Goal: Contribute content

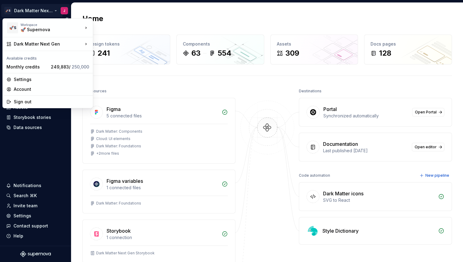
click at [33, 9] on html "🚀S Dark Matter Next Gen J Home Documentation Analytics Code automation Design s…" at bounding box center [231, 131] width 463 height 262
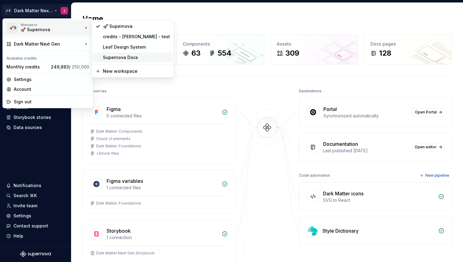
click at [130, 57] on div "Supernova Docs" at bounding box center [136, 58] width 67 height 6
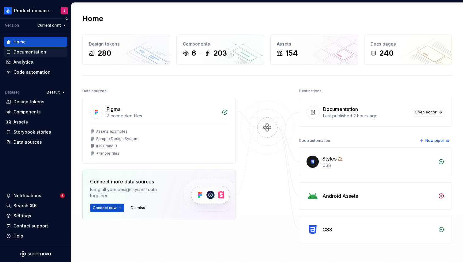
click at [38, 52] on div "Documentation" at bounding box center [29, 52] width 33 height 6
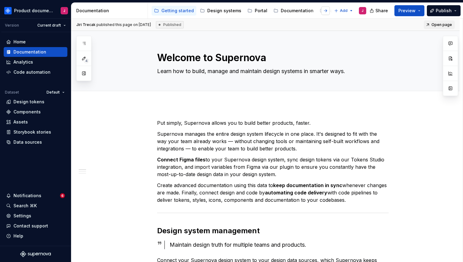
click at [328, 9] on button "button" at bounding box center [325, 10] width 9 height 9
click at [326, 11] on div "Releases" at bounding box center [330, 11] width 20 height 6
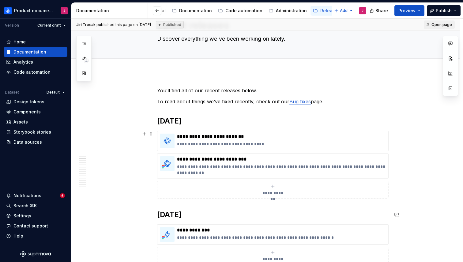
scroll to position [26, 0]
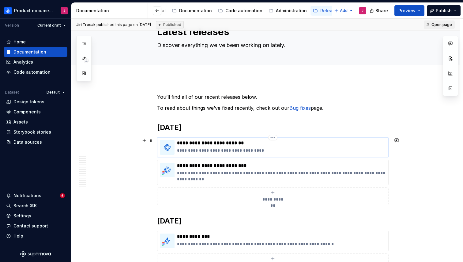
click at [229, 145] on p "**********" at bounding box center [281, 143] width 209 height 6
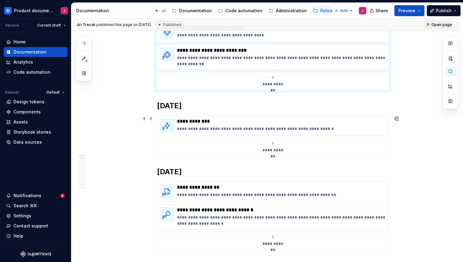
scroll to position [174, 0]
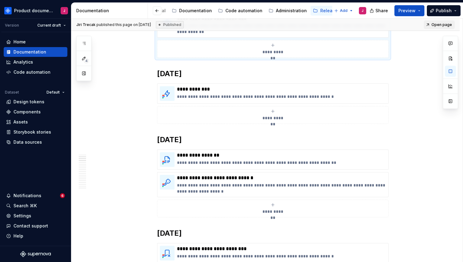
click at [281, 51] on span "**********" at bounding box center [273, 52] width 27 height 6
type textarea "*"
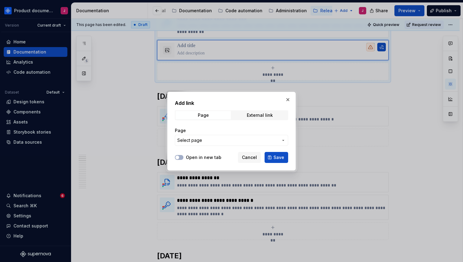
click at [211, 141] on span "Select page" at bounding box center [227, 140] width 101 height 6
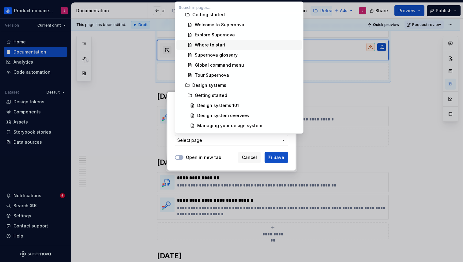
scroll to position [0, 0]
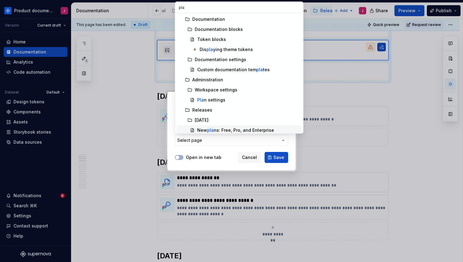
type input "pla"
click at [228, 129] on div "New pla ns: Free, Pro, and Enterprise" at bounding box center [235, 130] width 77 height 6
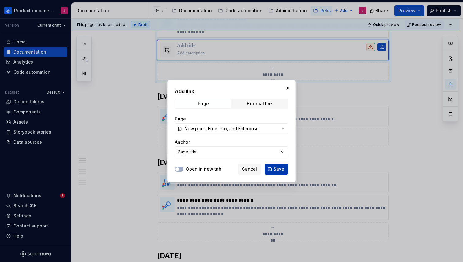
click at [277, 170] on span "Save" at bounding box center [278, 169] width 11 height 6
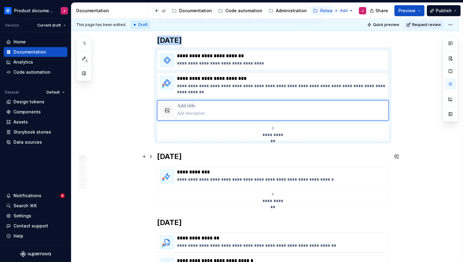
scroll to position [39, 0]
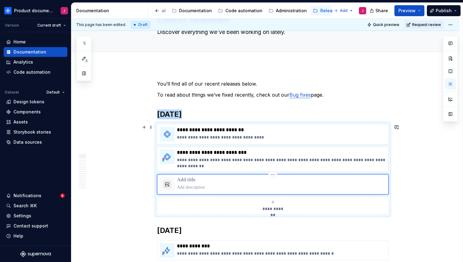
click at [168, 187] on button "button" at bounding box center [167, 184] width 9 height 9
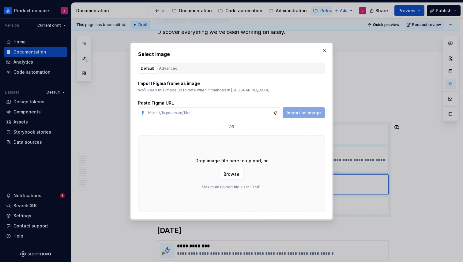
click at [202, 89] on p "We’ll keep this image up to date when it changes in [GEOGRAPHIC_DATA]." at bounding box center [231, 90] width 187 height 5
click at [325, 51] on button "button" at bounding box center [324, 51] width 9 height 9
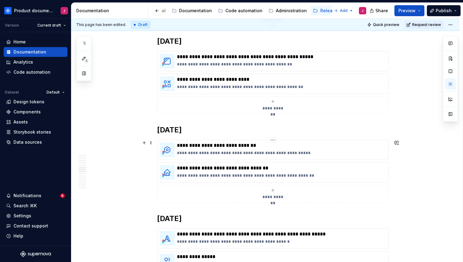
scroll to position [844, 0]
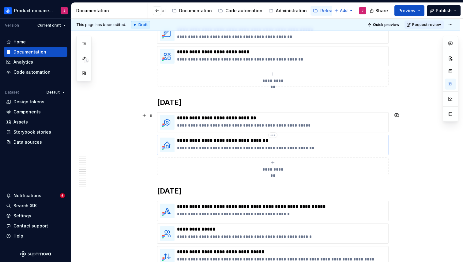
type textarea "*"
type input "[DATE] / Better overview of your design system"
click at [172, 144] on img at bounding box center [167, 145] width 15 height 15
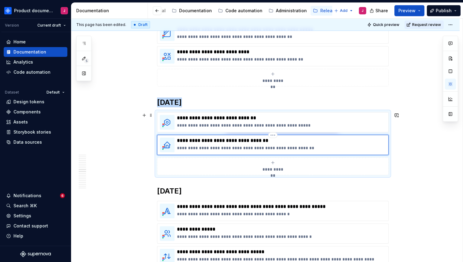
click at [172, 146] on img at bounding box center [167, 145] width 15 height 15
click at [234, 140] on p "**********" at bounding box center [281, 141] width 209 height 6
click at [272, 135] on html "Product documentation J Version Current draft Home Documentation Analytics Code…" at bounding box center [231, 131] width 463 height 262
click at [336, 138] on html "Product documentation J Version Current draft Home Documentation Analytics Code…" at bounding box center [231, 131] width 463 height 262
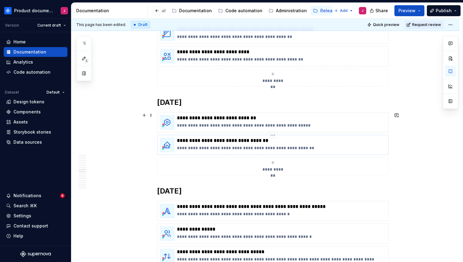
click at [252, 151] on div "**********" at bounding box center [281, 145] width 209 height 15
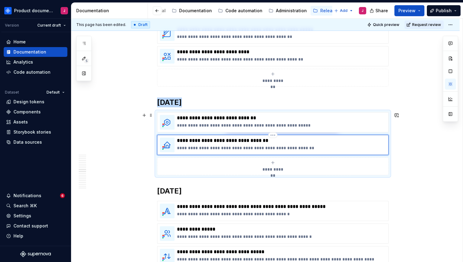
click at [175, 146] on img at bounding box center [167, 145] width 15 height 15
click at [170, 145] on img at bounding box center [167, 145] width 15 height 15
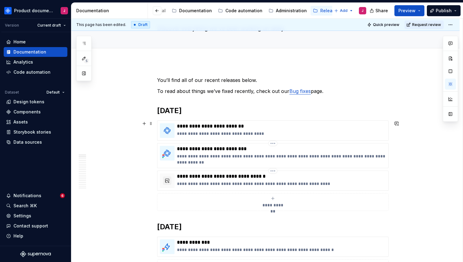
scroll to position [40, 0]
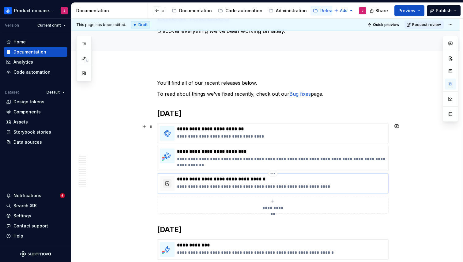
click at [205, 178] on p "**********" at bounding box center [281, 179] width 209 height 6
type textarea "*"
type input "[DATE] / New plans: Free, Pro, and Enterprise"
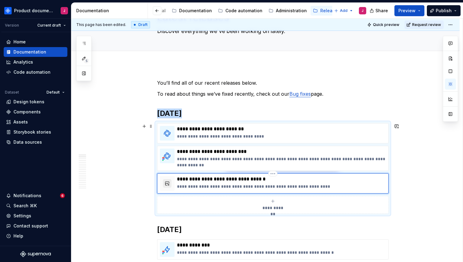
click at [168, 179] on button "button" at bounding box center [167, 183] width 9 height 9
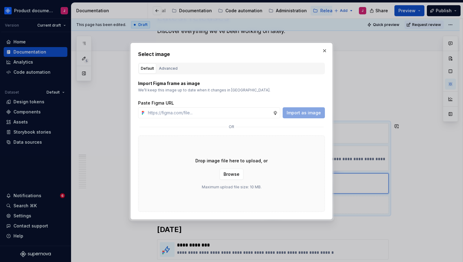
click at [161, 166] on div "Drop image file here to upload, or Browse Maximum upload file size: 10 MB." at bounding box center [231, 174] width 187 height 77
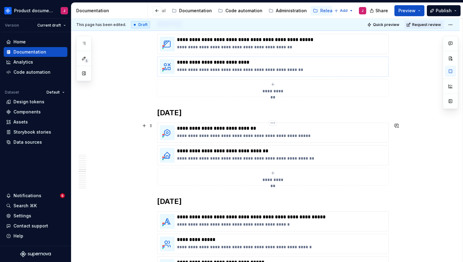
scroll to position [868, 0]
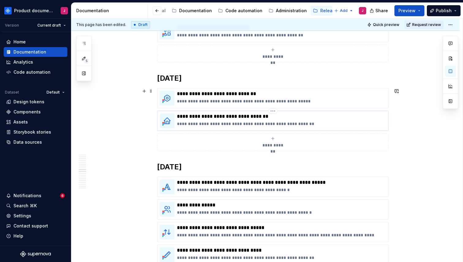
click at [225, 117] on p "**********" at bounding box center [281, 117] width 209 height 6
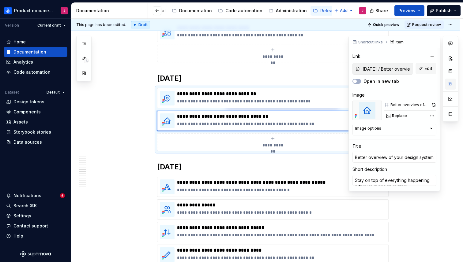
click at [449, 85] on button "button" at bounding box center [450, 84] width 11 height 11
click at [371, 115] on img at bounding box center [366, 111] width 29 height 20
click at [404, 104] on div "Better overview of design system" at bounding box center [409, 105] width 39 height 5
click at [385, 105] on icon at bounding box center [386, 105] width 5 height 5
click at [432, 115] on div "Comments Open comments No comments yet Select ‘Comment’ from the block context …" at bounding box center [403, 117] width 110 height 162
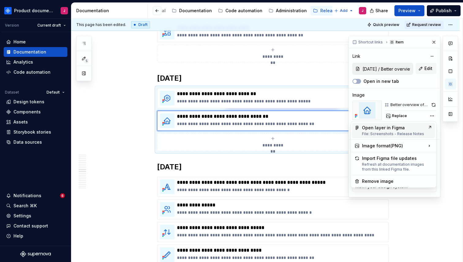
click at [422, 133] on div "File: Screenshots - Release Notes" at bounding box center [393, 134] width 63 height 5
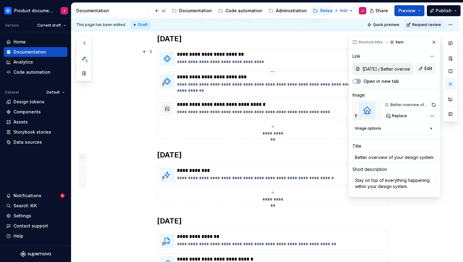
scroll to position [0, 0]
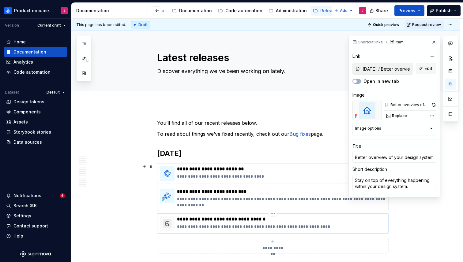
type textarea "*"
type input "[DATE] / New plans: Free, Pro, and Enterprise"
click at [170, 226] on button "button" at bounding box center [167, 224] width 9 height 9
type textarea "*"
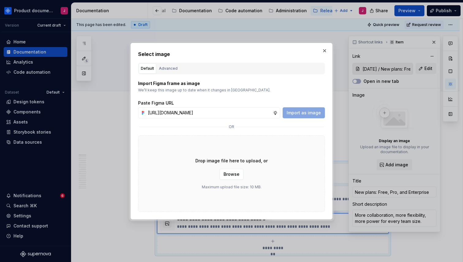
scroll to position [0, 122]
type input "[URL][DOMAIN_NAME]"
click at [299, 110] on span "Import as image" at bounding box center [304, 113] width 34 height 6
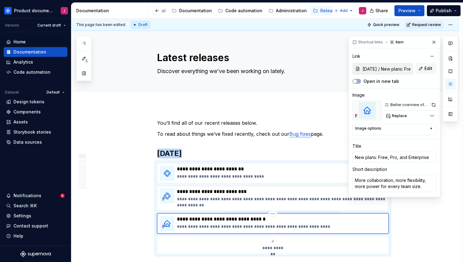
scroll to position [4, 0]
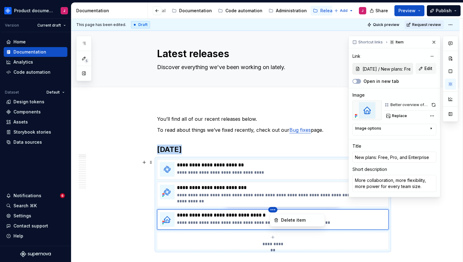
click at [260, 237] on html "Product documentation J Version Current draft Home Documentation Analytics Code…" at bounding box center [231, 131] width 463 height 262
click at [451, 73] on button "button" at bounding box center [450, 71] width 11 height 11
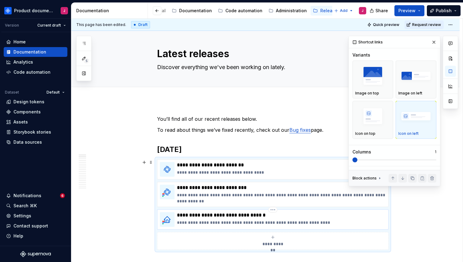
click at [186, 220] on p "**********" at bounding box center [281, 223] width 209 height 6
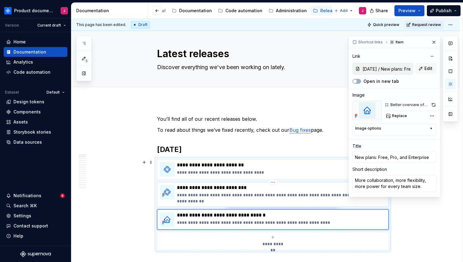
click at [252, 195] on p "**********" at bounding box center [281, 198] width 209 height 12
type textarea "*"
type input "[DATE] / Introducing Supernova Portal"
type input "Introducing Supernova Portal"
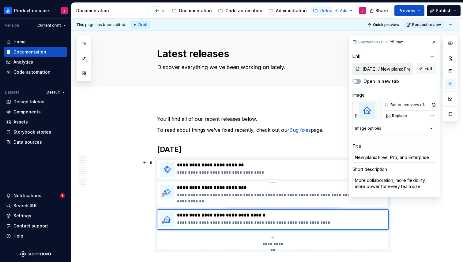
type textarea "Free, direct access to design system data with AI-powered answers, built for de…"
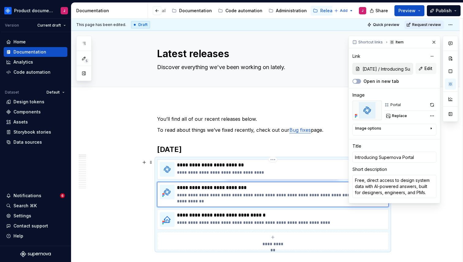
click at [264, 168] on p "**********" at bounding box center [281, 165] width 209 height 6
type textarea "*"
type input "[DATE] / Introducing Supernova Relay"
type input "Introducing Supernova Relay"
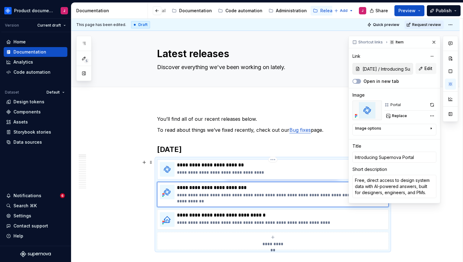
type textarea "Our official remote MCP server is here!"
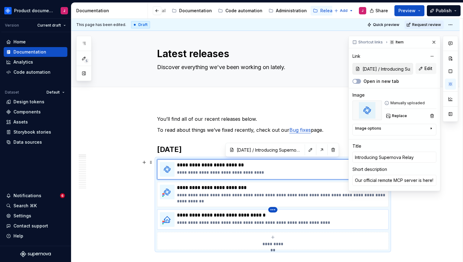
click at [272, 212] on html "Product documentation J Version Current draft Home Documentation Analytics Code…" at bounding box center [231, 131] width 463 height 262
type textarea "*"
type input "[DATE] / New plans: Free, Pro, and Enterprise"
type input "New plans: Free, Pro, and Enterprise"
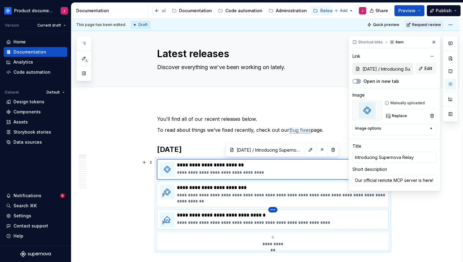
type textarea "More collaboration, more flexibility, more power for every team size."
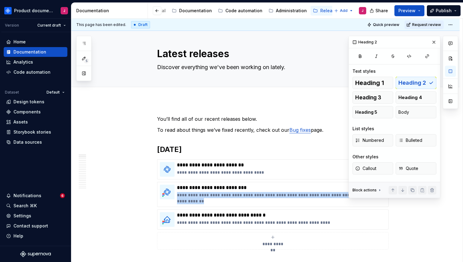
drag, startPoint x: 274, startPoint y: 211, endPoint x: 277, endPoint y: 153, distance: 58.0
click at [277, 153] on html "Product documentation J Version Current draft Home Documentation Analytics Code…" at bounding box center [231, 131] width 463 height 262
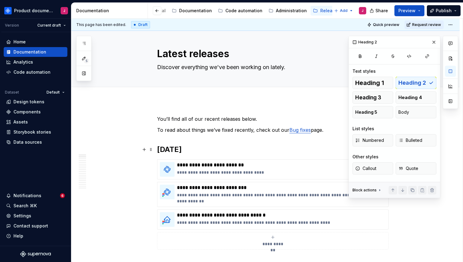
click at [277, 153] on h2 "[DATE]" at bounding box center [273, 150] width 232 height 10
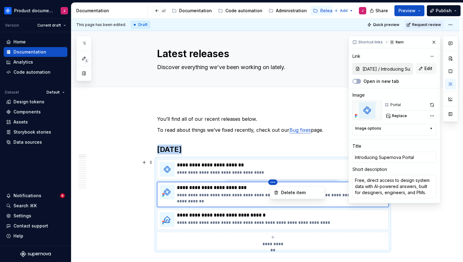
click at [165, 200] on html "Product documentation J Version Current draft Home Documentation Analytics Code…" at bounding box center [231, 131] width 463 height 262
click at [140, 204] on html "Product documentation J Version Current draft Home Documentation Analytics Code…" at bounding box center [231, 131] width 463 height 262
click at [191, 221] on p "**********" at bounding box center [281, 223] width 209 height 6
type textarea "*"
type input "[DATE] / New plans: Free, Pro, and Enterprise"
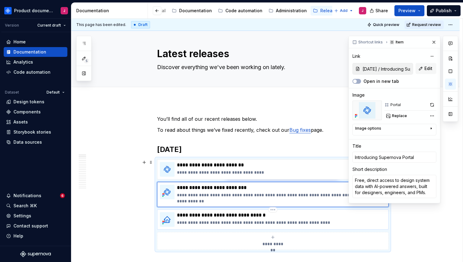
type input "[DATE] / New plans: Free, Pro, and Enterprise"
type input "New plans: Free, Pro, and Enterprise"
type textarea "More collaboration, more flexibility, more power for every team size."
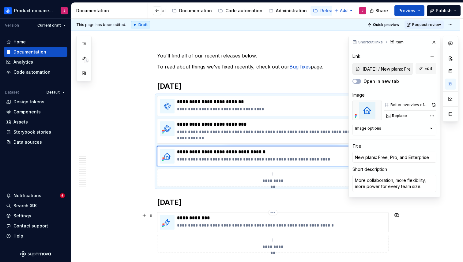
scroll to position [86, 0]
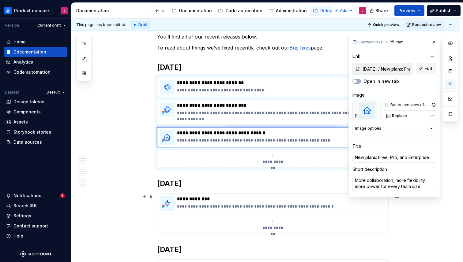
click at [271, 116] on p "**********" at bounding box center [281, 116] width 209 height 12
type textarea "*"
type input "[DATE] / Introducing Supernova Portal"
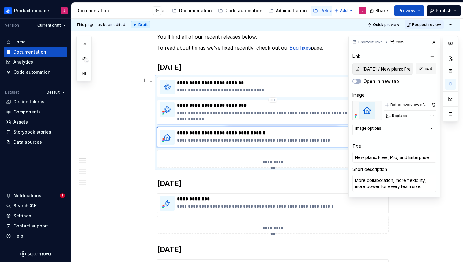
type input "Introducing Supernova Portal"
type textarea "Free, direct access to design system data with AI-powered answers, built for de…"
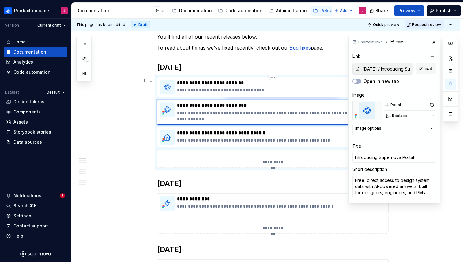
click at [294, 82] on p "**********" at bounding box center [281, 83] width 209 height 6
type textarea "*"
type input "[DATE] / Introducing Supernova Relay"
type input "Introducing Supernova Relay"
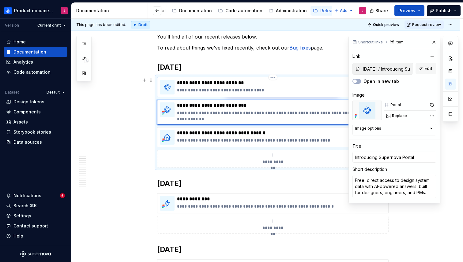
type textarea "Our official remote MCP server is here!"
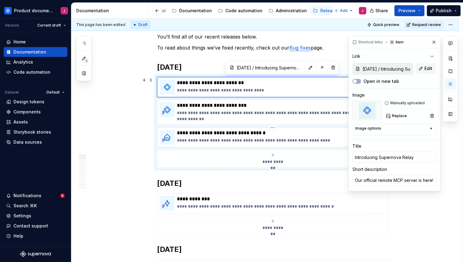
click at [297, 133] on p "**********" at bounding box center [281, 133] width 209 height 6
type textarea "*"
type input "[DATE] / New plans: Free, Pro, and Enterprise"
type input "New plans: Free, Pro, and Enterprise"
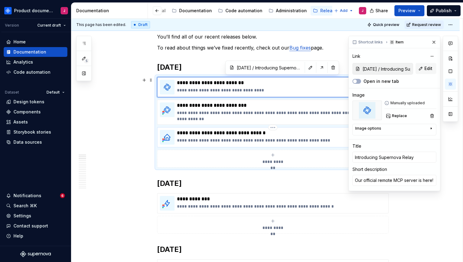
type textarea "More collaboration, more flexibility, more power for every team size."
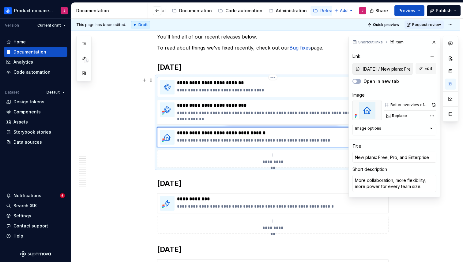
click at [289, 91] on p "**********" at bounding box center [281, 90] width 209 height 6
type textarea "*"
type input "[DATE] / Introducing Supernova Relay"
type input "Introducing Supernova Relay"
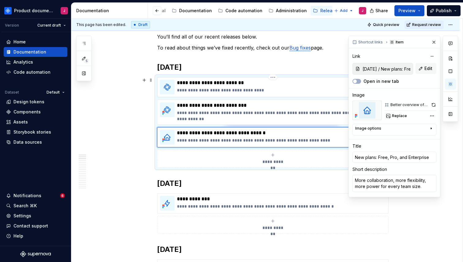
type textarea "Our official remote MCP server is here!"
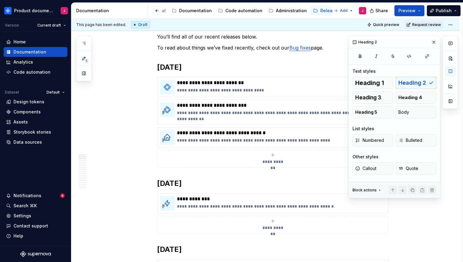
click at [192, 68] on h2 "[DATE]" at bounding box center [273, 67] width 232 height 10
click at [433, 43] on button "button" at bounding box center [434, 42] width 9 height 9
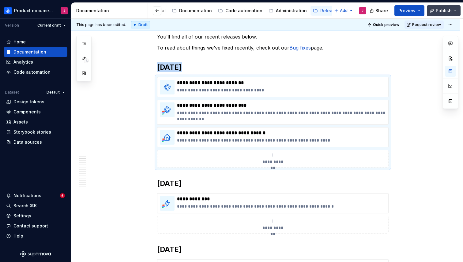
click at [437, 9] on span "Publish" at bounding box center [444, 11] width 16 height 6
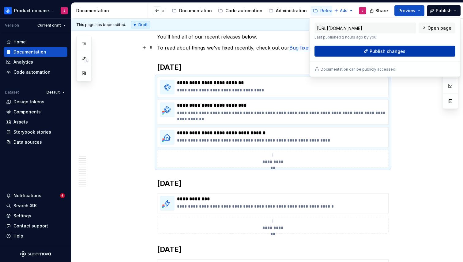
click at [416, 51] on button "Publish changes" at bounding box center [384, 51] width 141 height 11
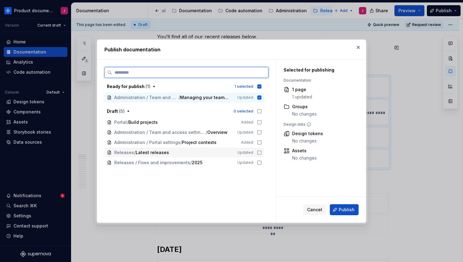
click at [213, 154] on div "Releases / Latest releases" at bounding box center [172, 153] width 116 height 6
click at [261, 97] on icon at bounding box center [260, 98] width 4 height 4
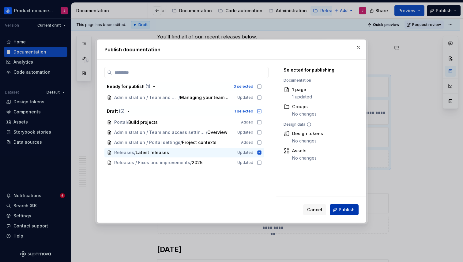
click at [351, 213] on button "Publish" at bounding box center [344, 210] width 29 height 11
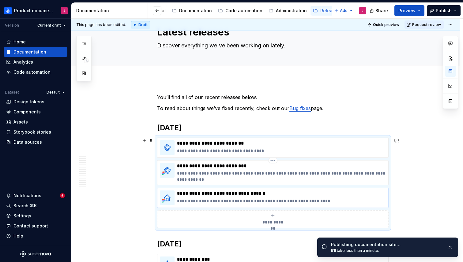
scroll to position [20, 0]
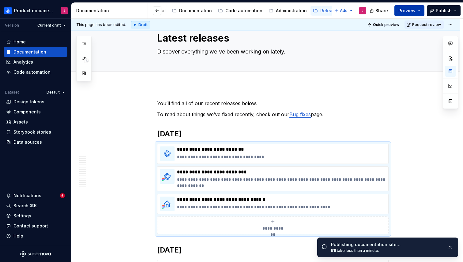
click at [422, 10] on button "Preview" at bounding box center [409, 10] width 30 height 11
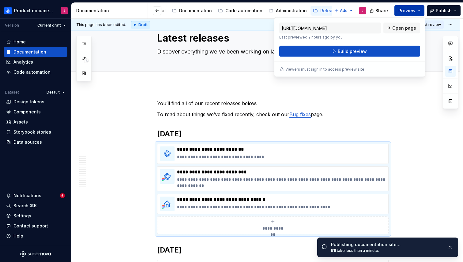
click at [422, 10] on button "Preview" at bounding box center [409, 10] width 30 height 11
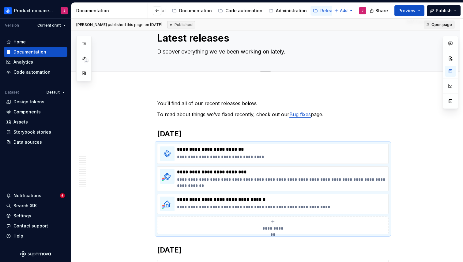
type textarea "*"
